Goal: Task Accomplishment & Management: Use online tool/utility

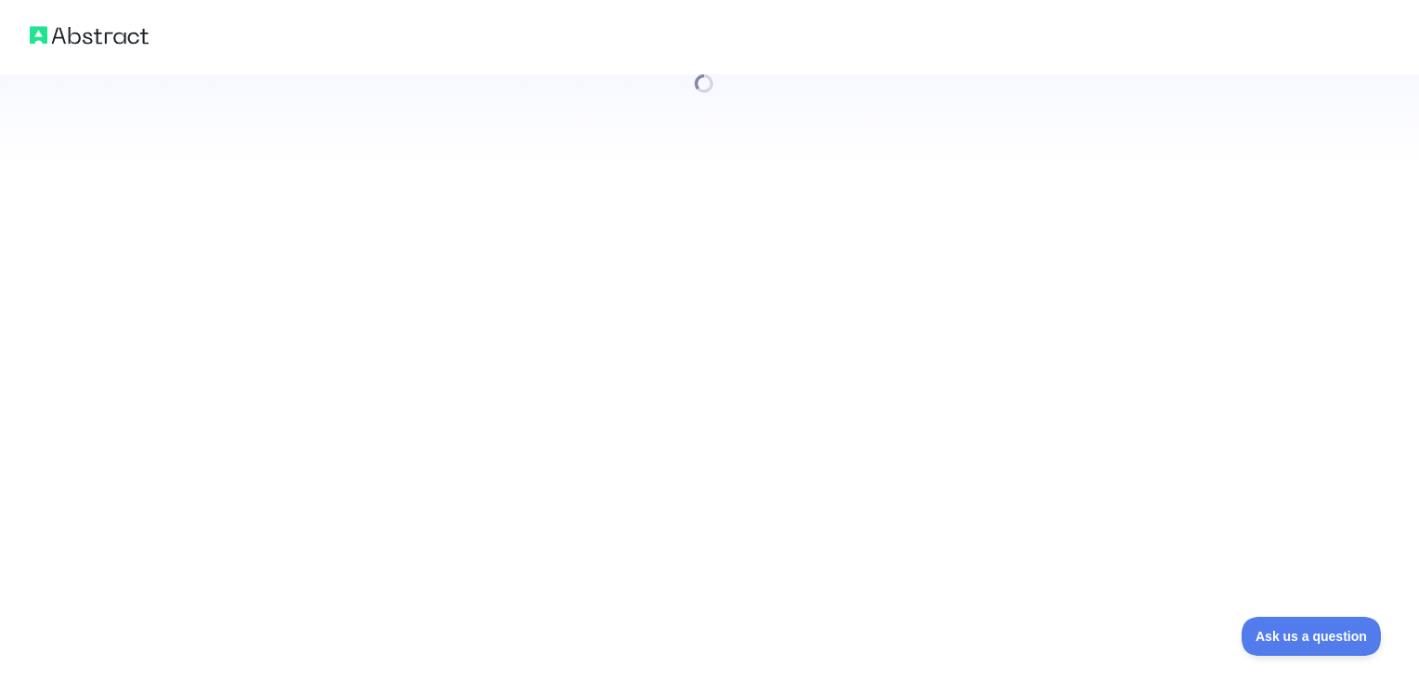
click at [427, 212] on div at bounding box center [709, 346] width 1419 height 693
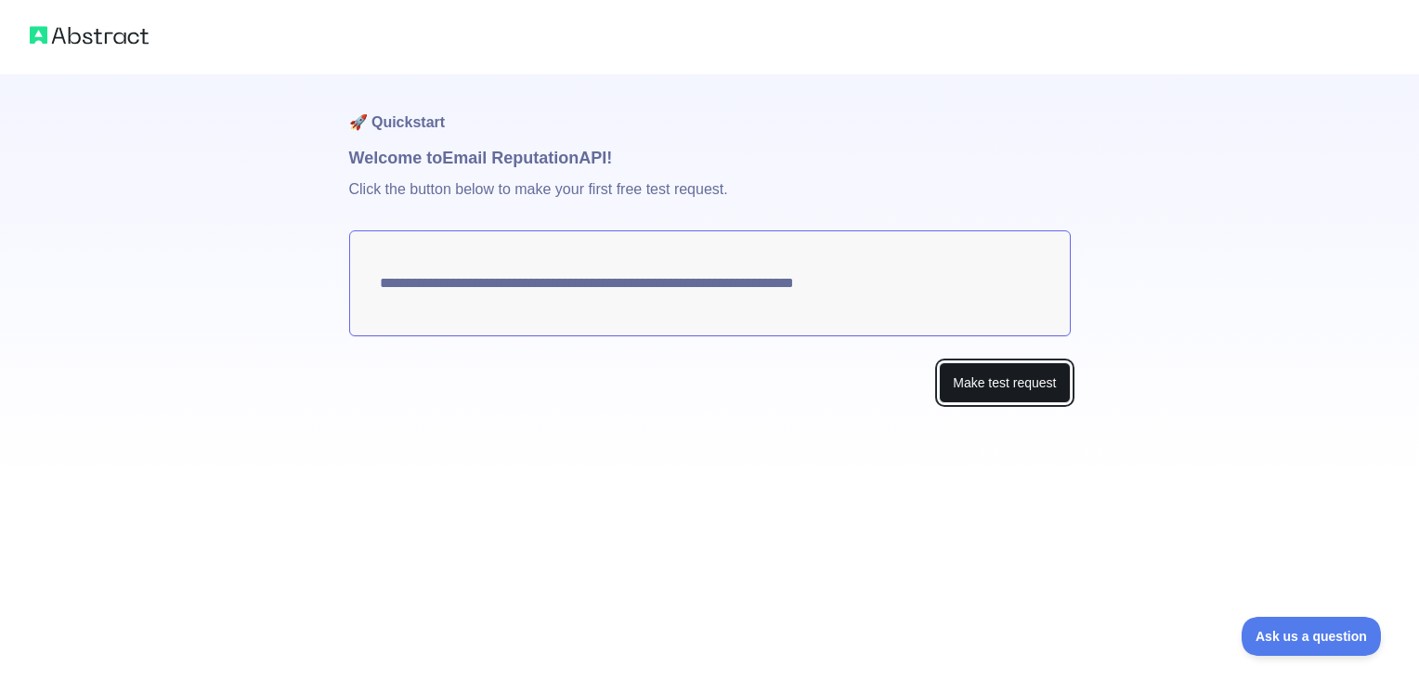
click at [1006, 382] on button "Make test request" at bounding box center [1004, 383] width 131 height 42
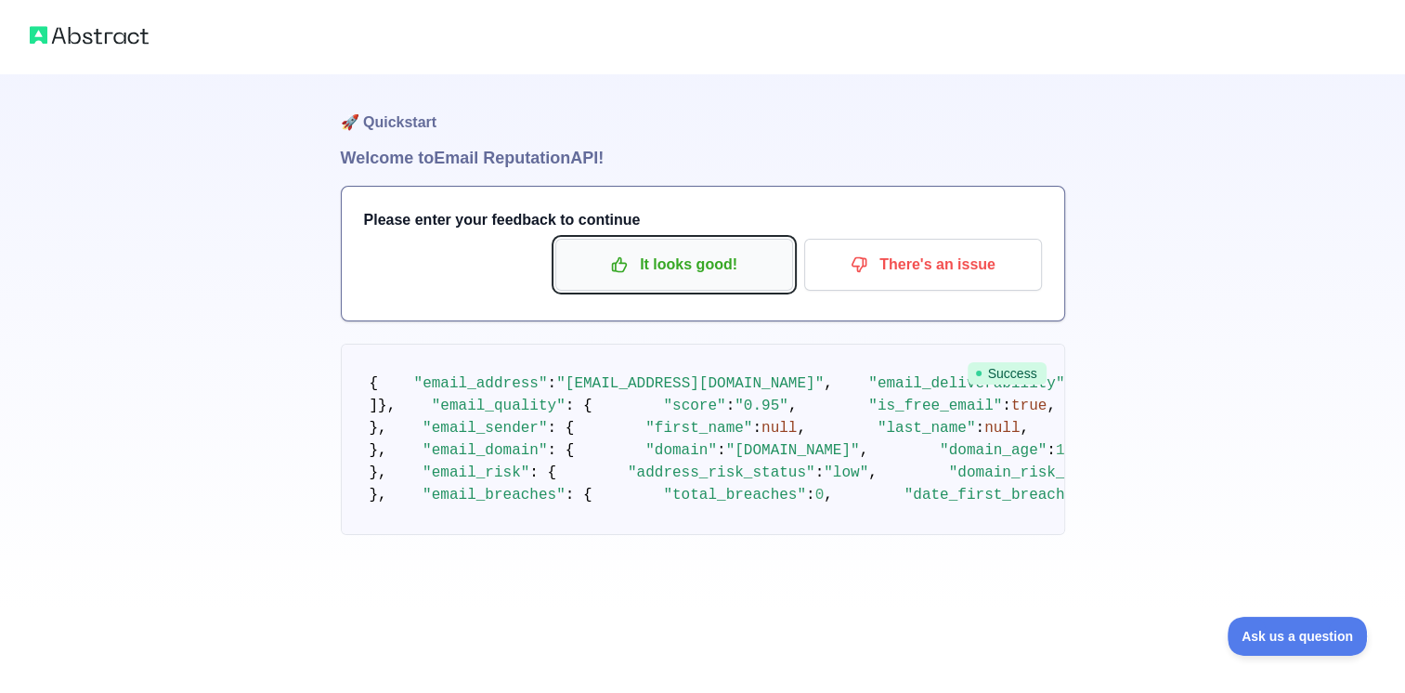
click at [754, 276] on p "It looks good!" at bounding box center [674, 265] width 210 height 32
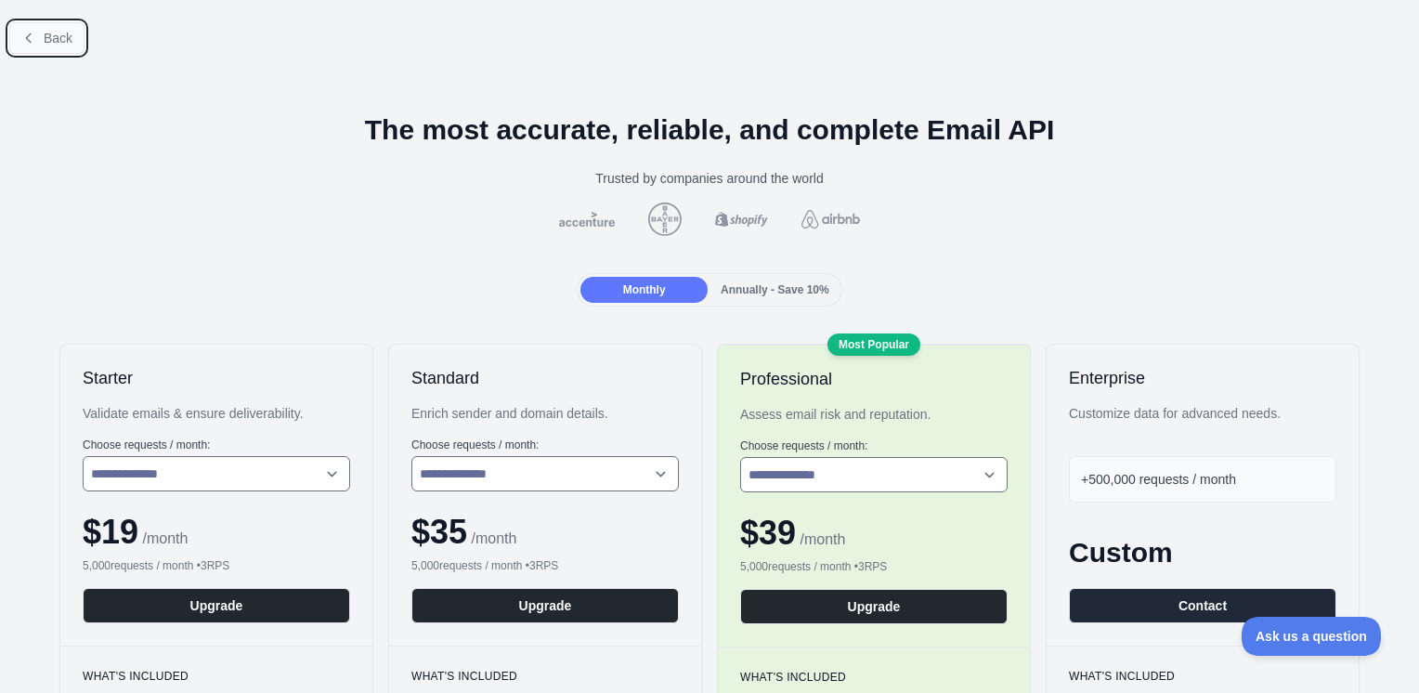
click at [34, 33] on icon at bounding box center [28, 38] width 15 height 15
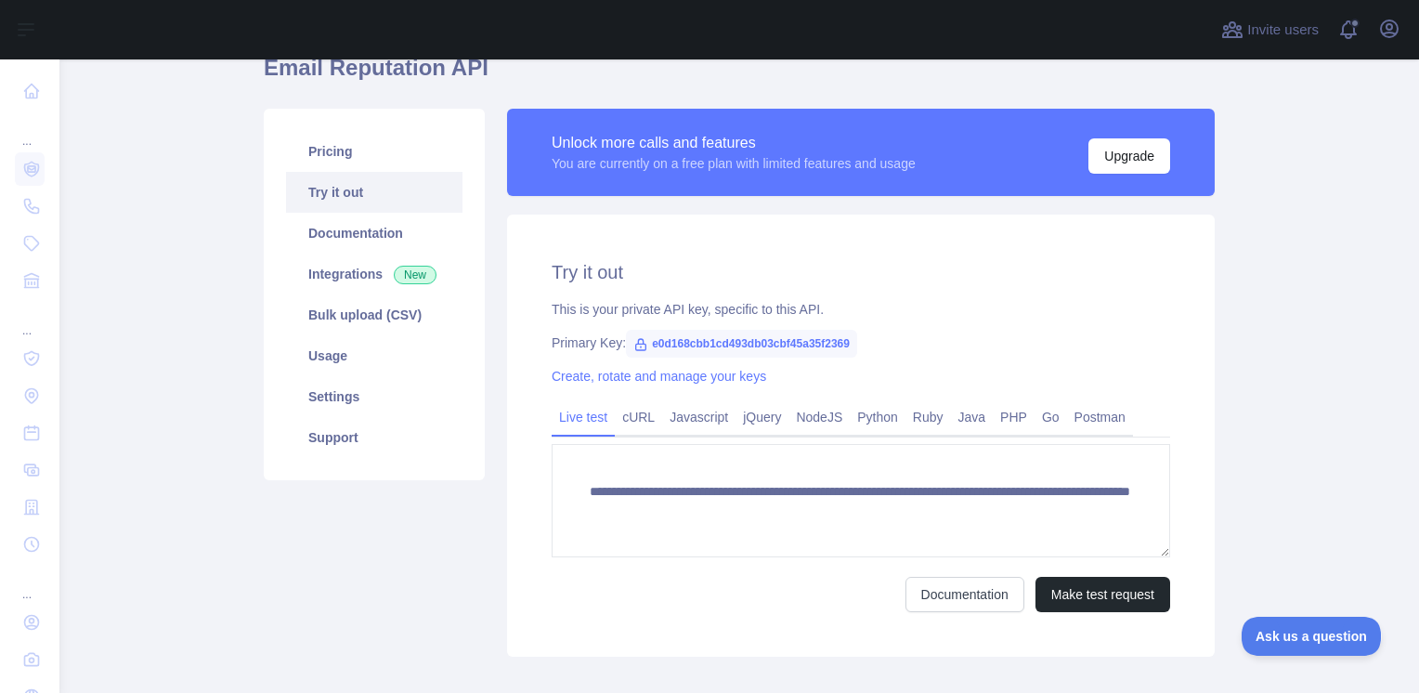
scroll to position [93, 0]
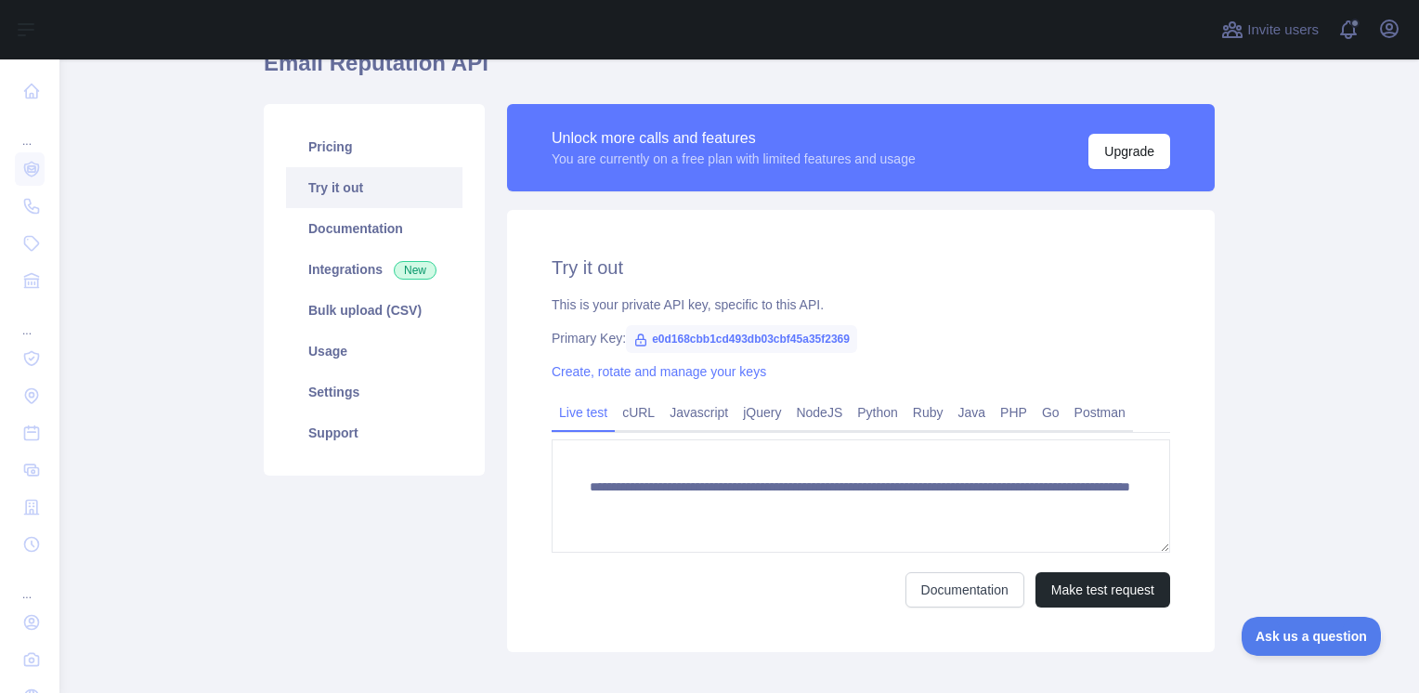
click at [351, 202] on link "Try it out" at bounding box center [374, 187] width 176 height 41
click at [401, 279] on span "New" at bounding box center [415, 270] width 43 height 19
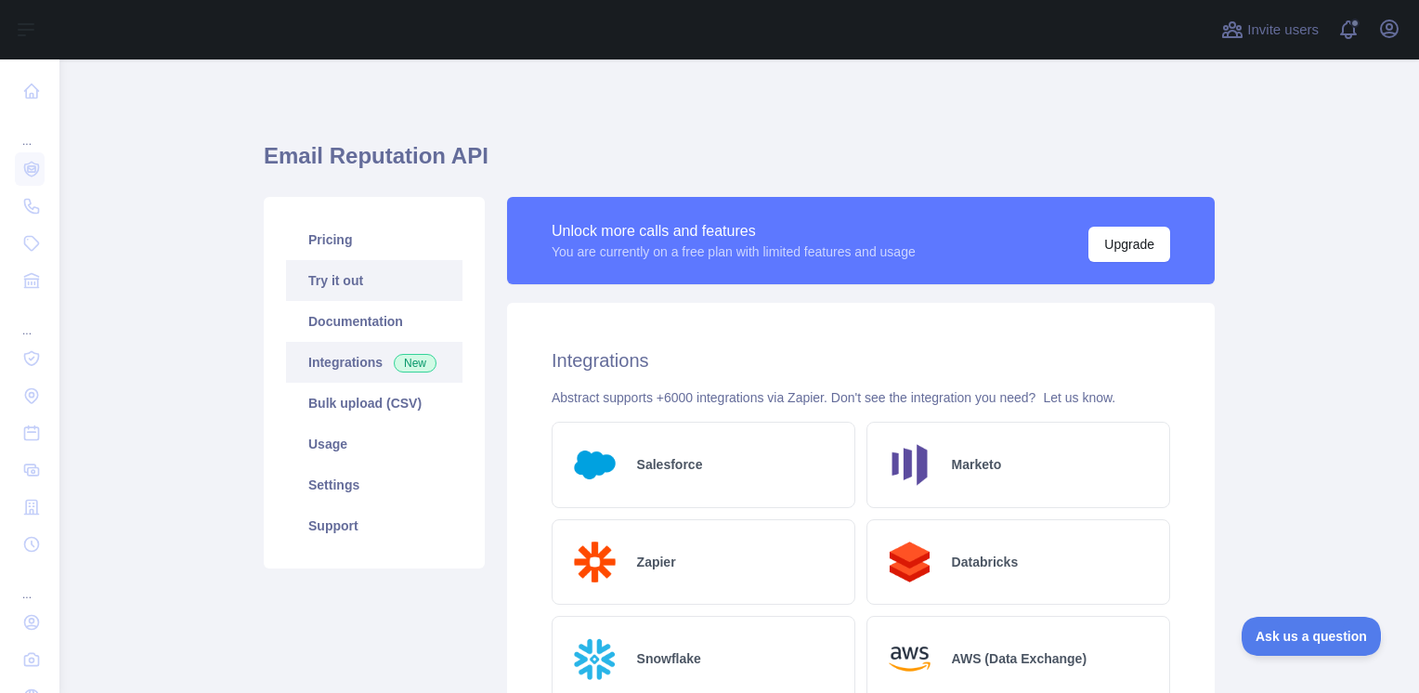
click at [371, 299] on link "Try it out" at bounding box center [374, 280] width 176 height 41
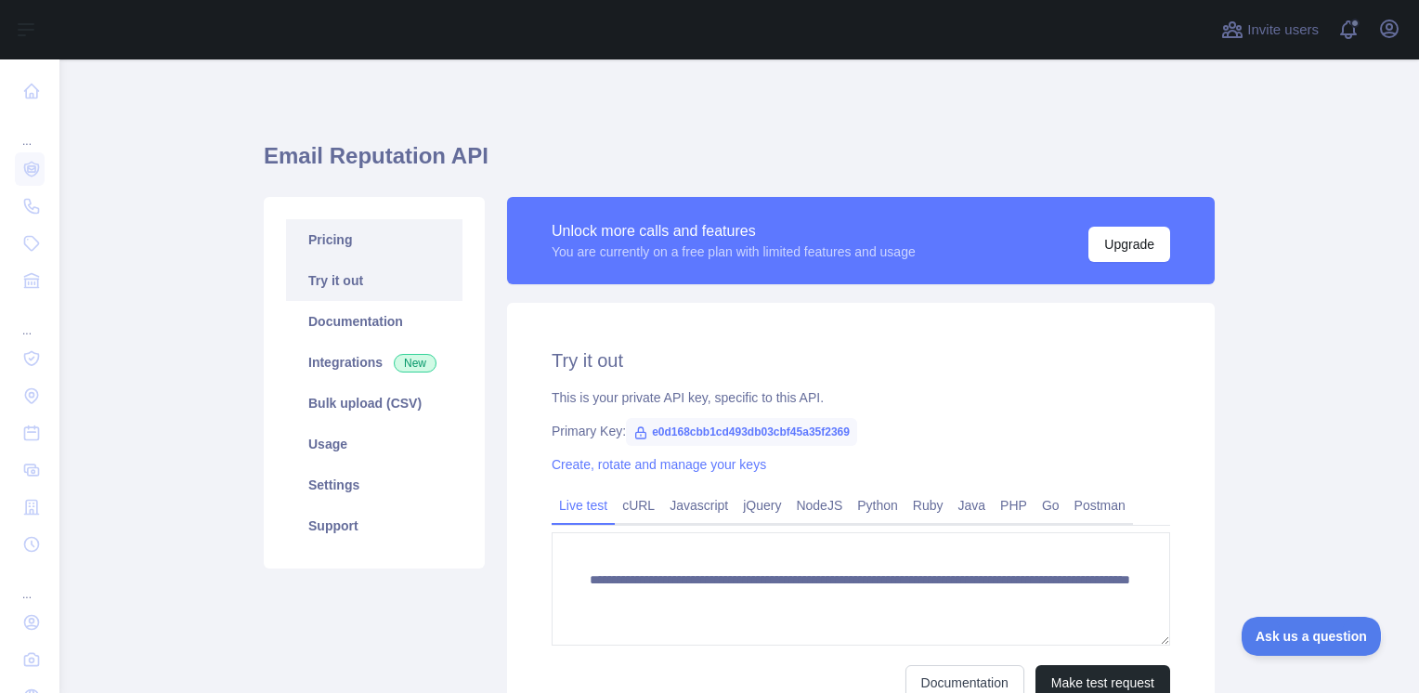
click at [379, 236] on link "Pricing" at bounding box center [374, 239] width 176 height 41
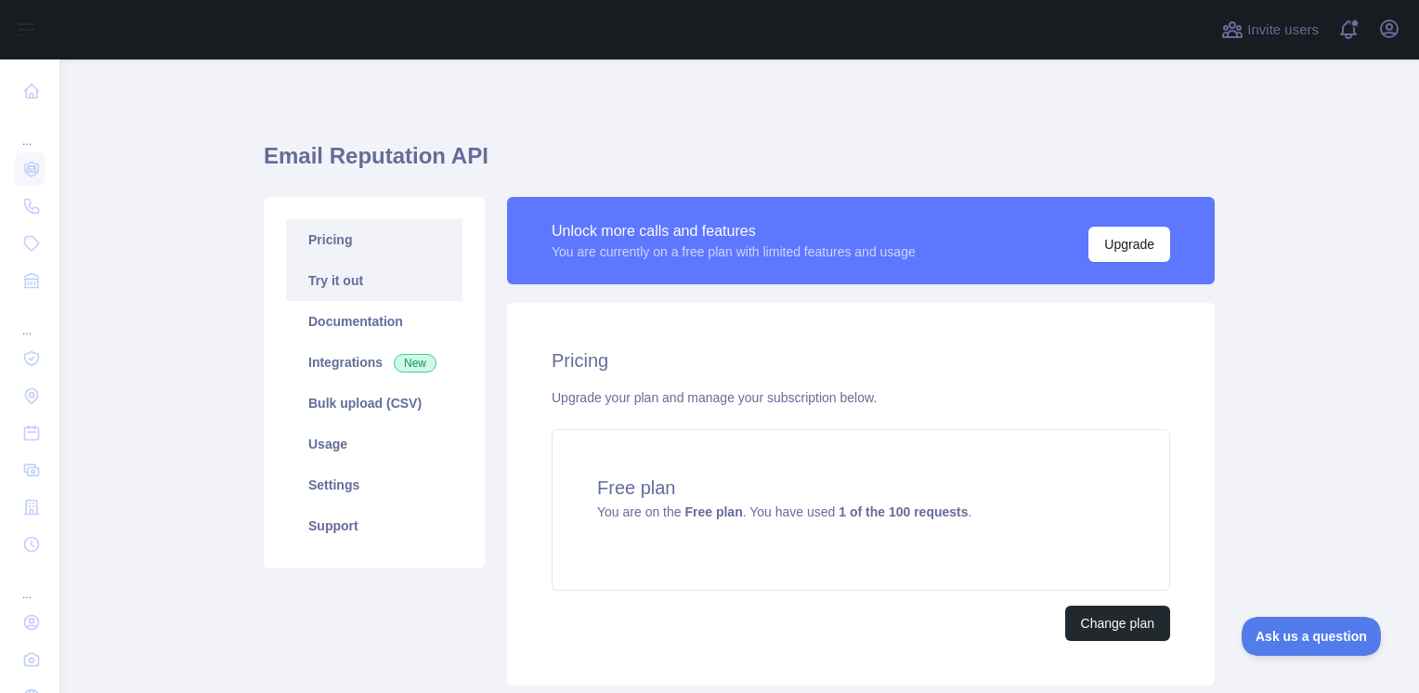
click at [351, 287] on link "Try it out" at bounding box center [374, 280] width 176 height 41
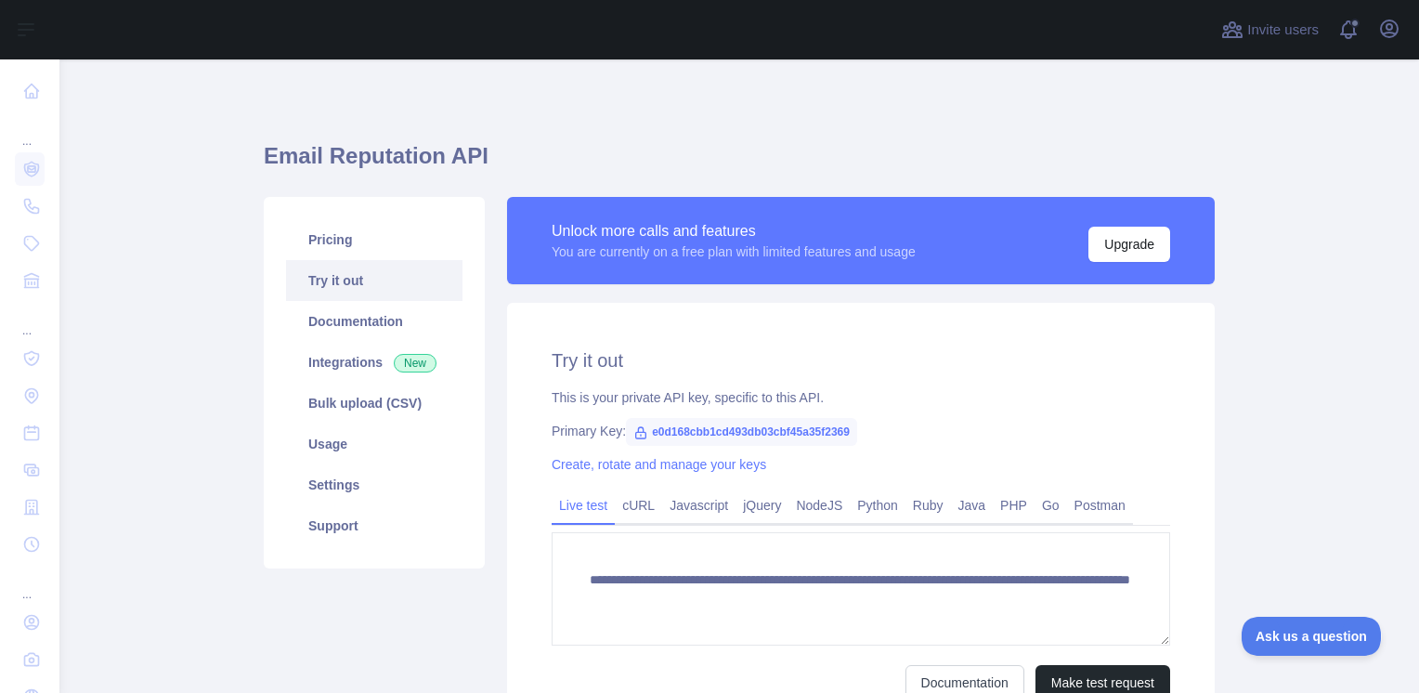
click at [355, 262] on link "Try it out" at bounding box center [374, 280] width 176 height 41
click at [364, 243] on link "Pricing" at bounding box center [374, 239] width 176 height 41
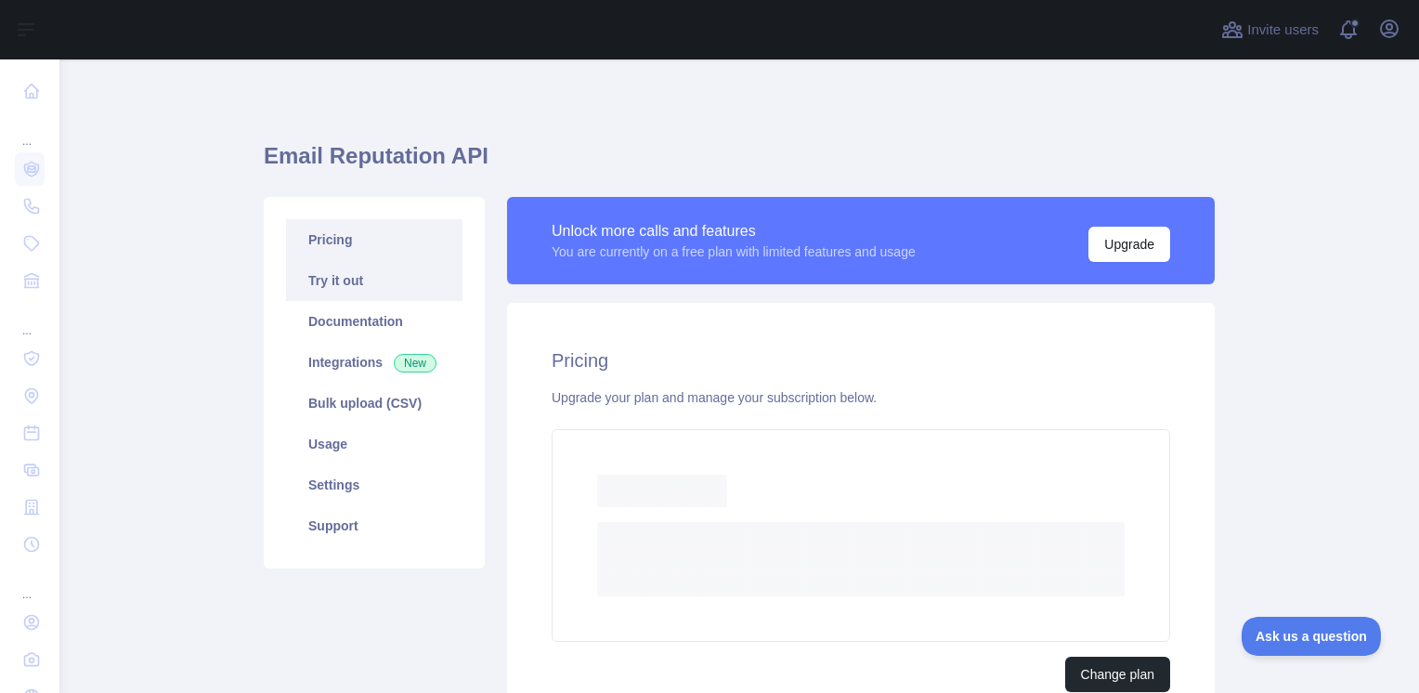
click at [347, 285] on link "Try it out" at bounding box center [374, 280] width 176 height 41
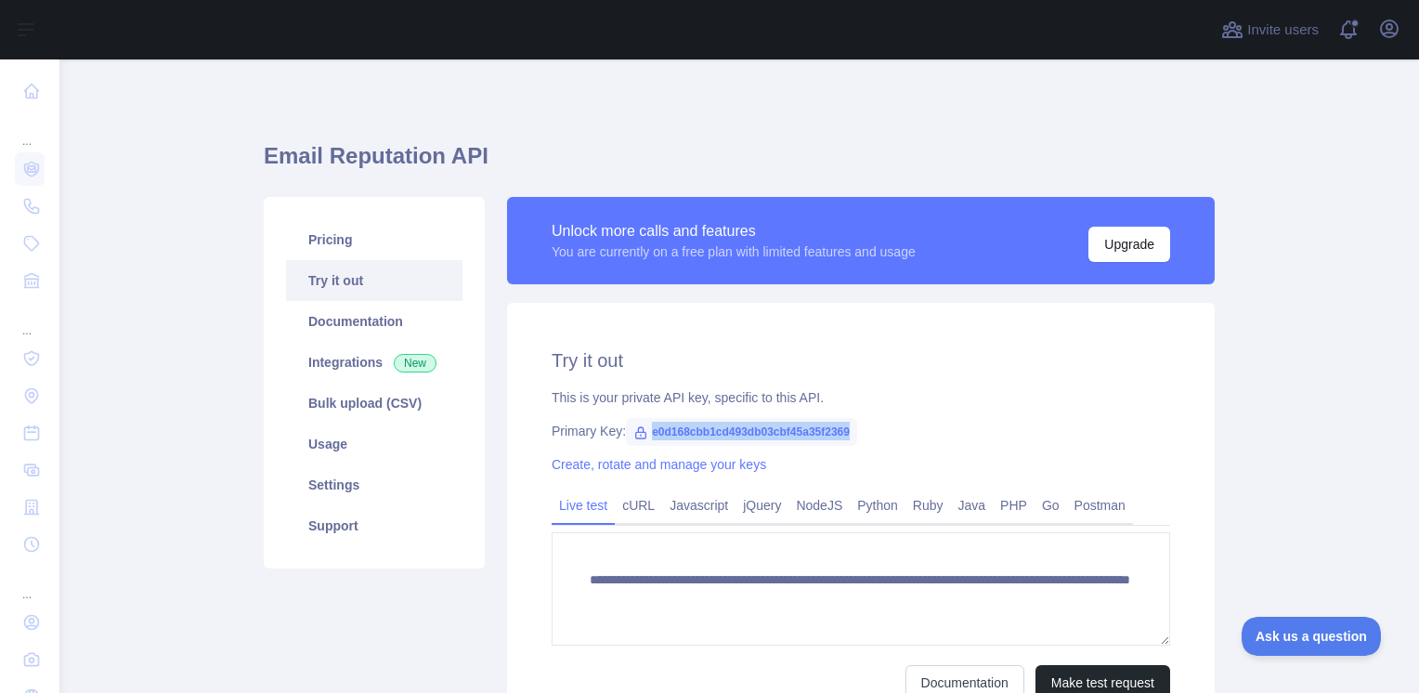
drag, startPoint x: 625, startPoint y: 426, endPoint x: 944, endPoint y: 419, distance: 318.6
click at [944, 419] on div "**********" at bounding box center [861, 524] width 708 height 442
copy span "e0d168cbb1cd493db03cbf45a35f2369"
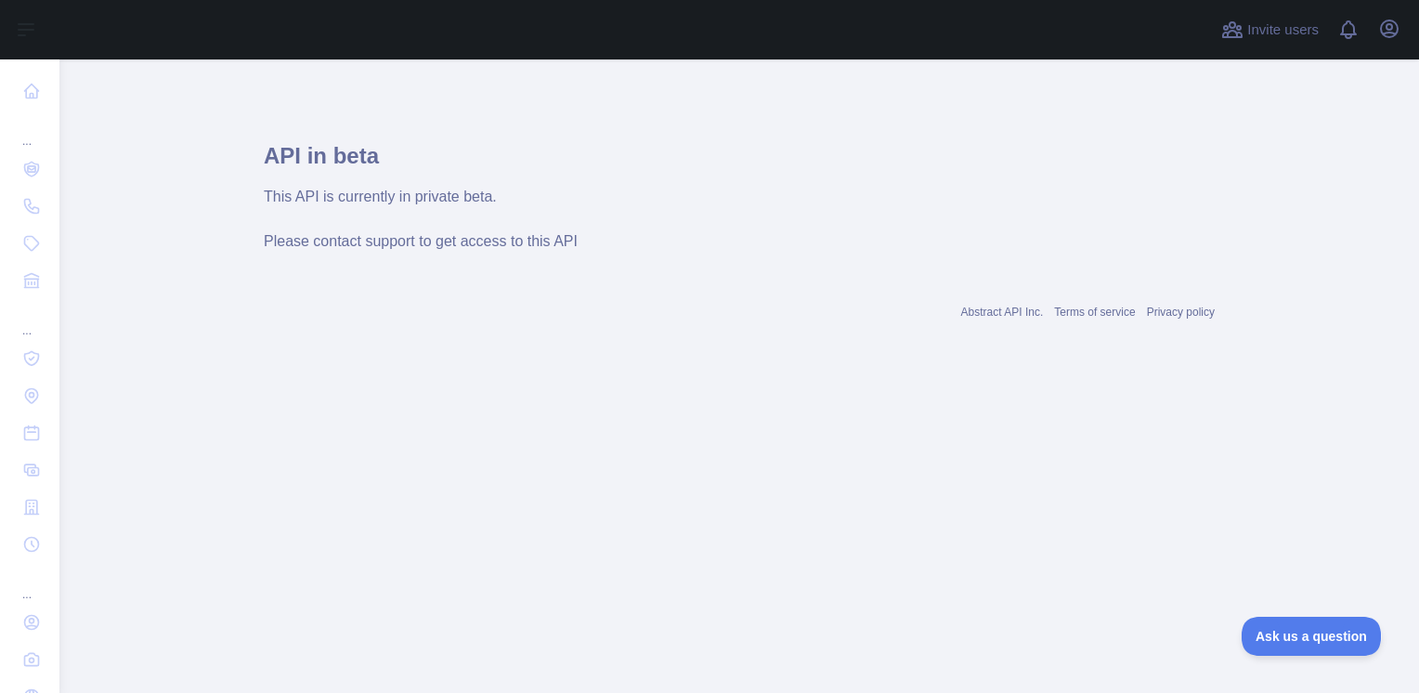
click at [387, 212] on div "This API is currently in private beta. Please contact support to get access to …" at bounding box center [739, 219] width 951 height 67
